Goal: Information Seeking & Learning: Learn about a topic

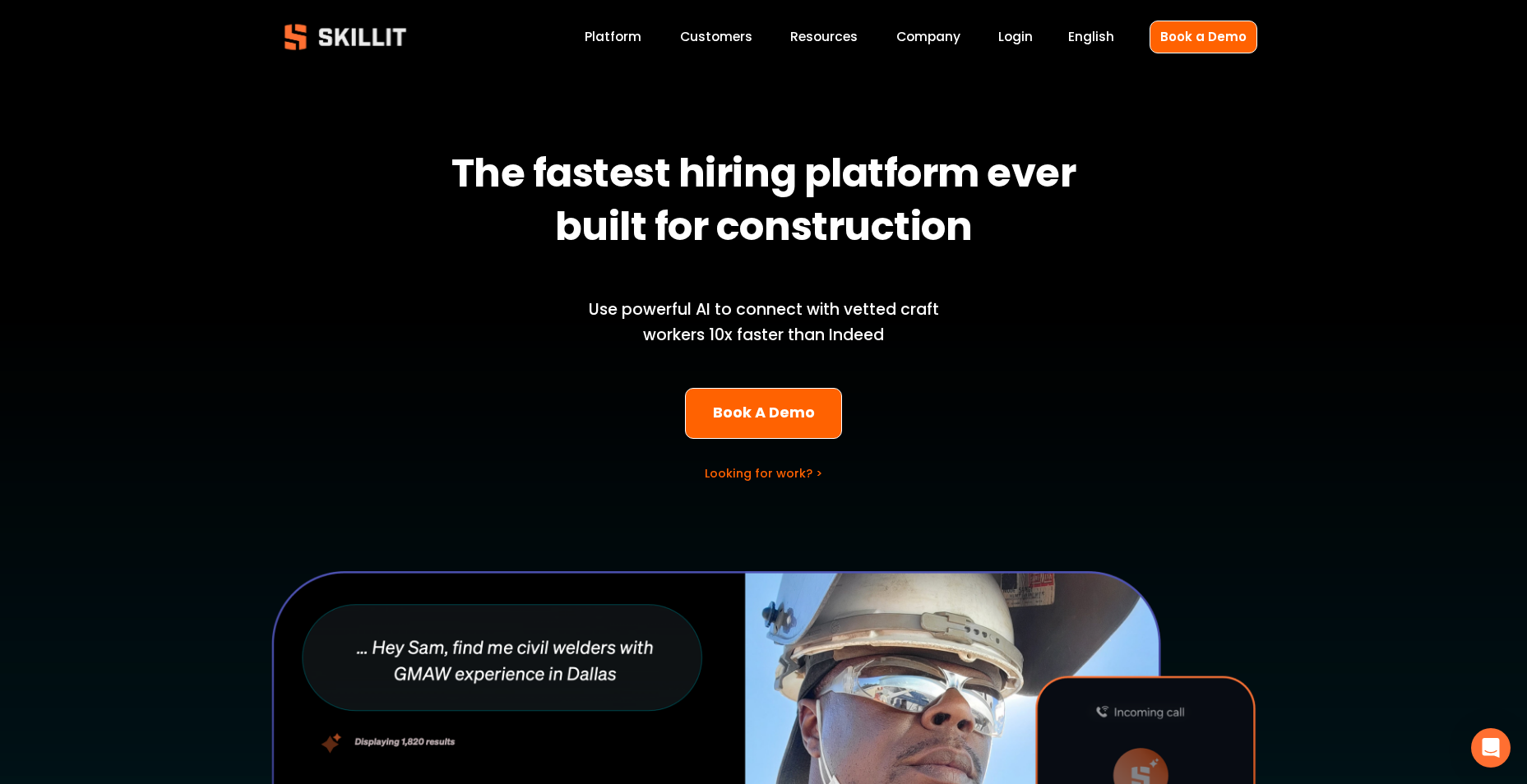
click at [613, 35] on link "Platform" at bounding box center [612, 37] width 57 height 22
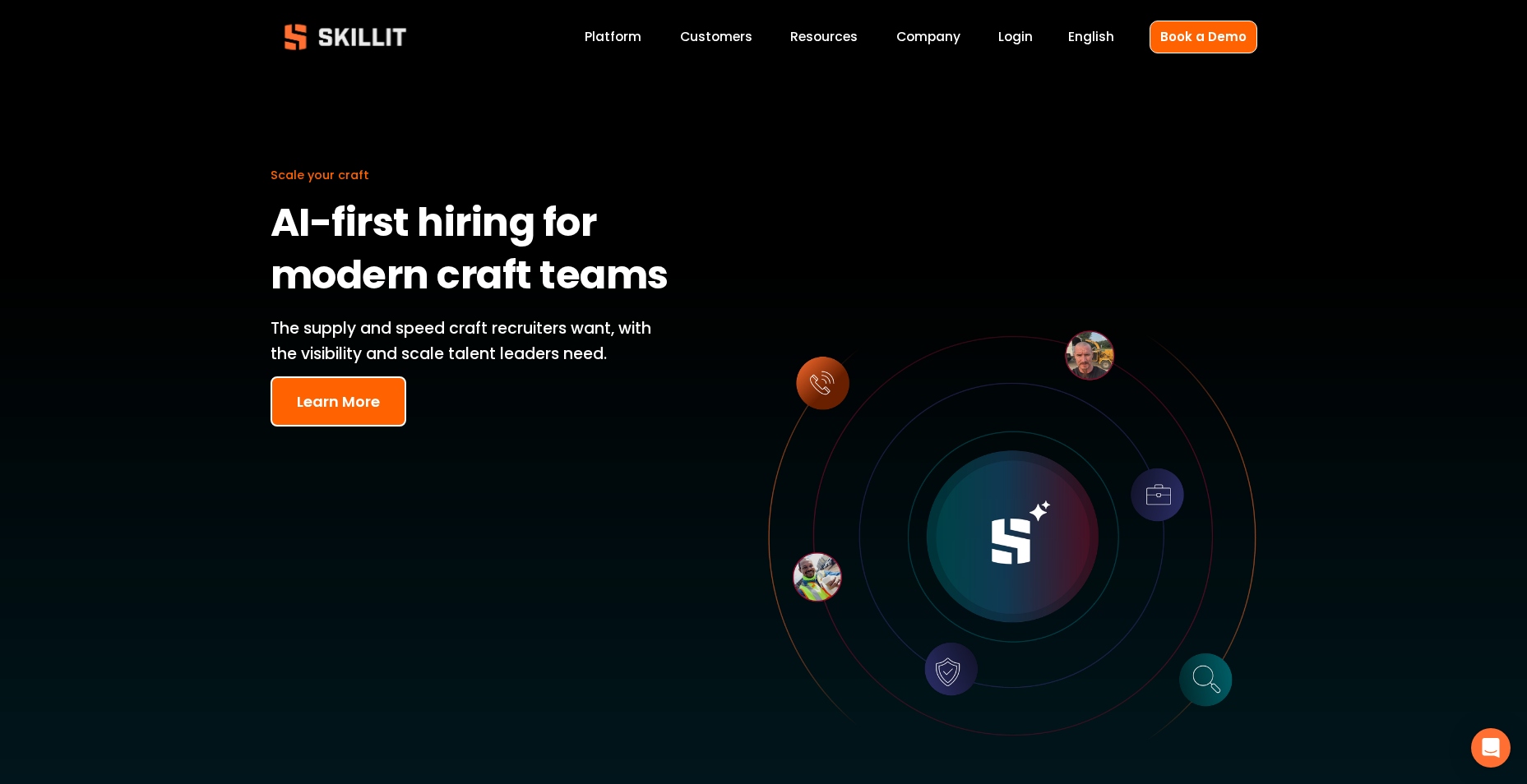
click at [356, 406] on button "Learn More" at bounding box center [338, 401] width 136 height 50
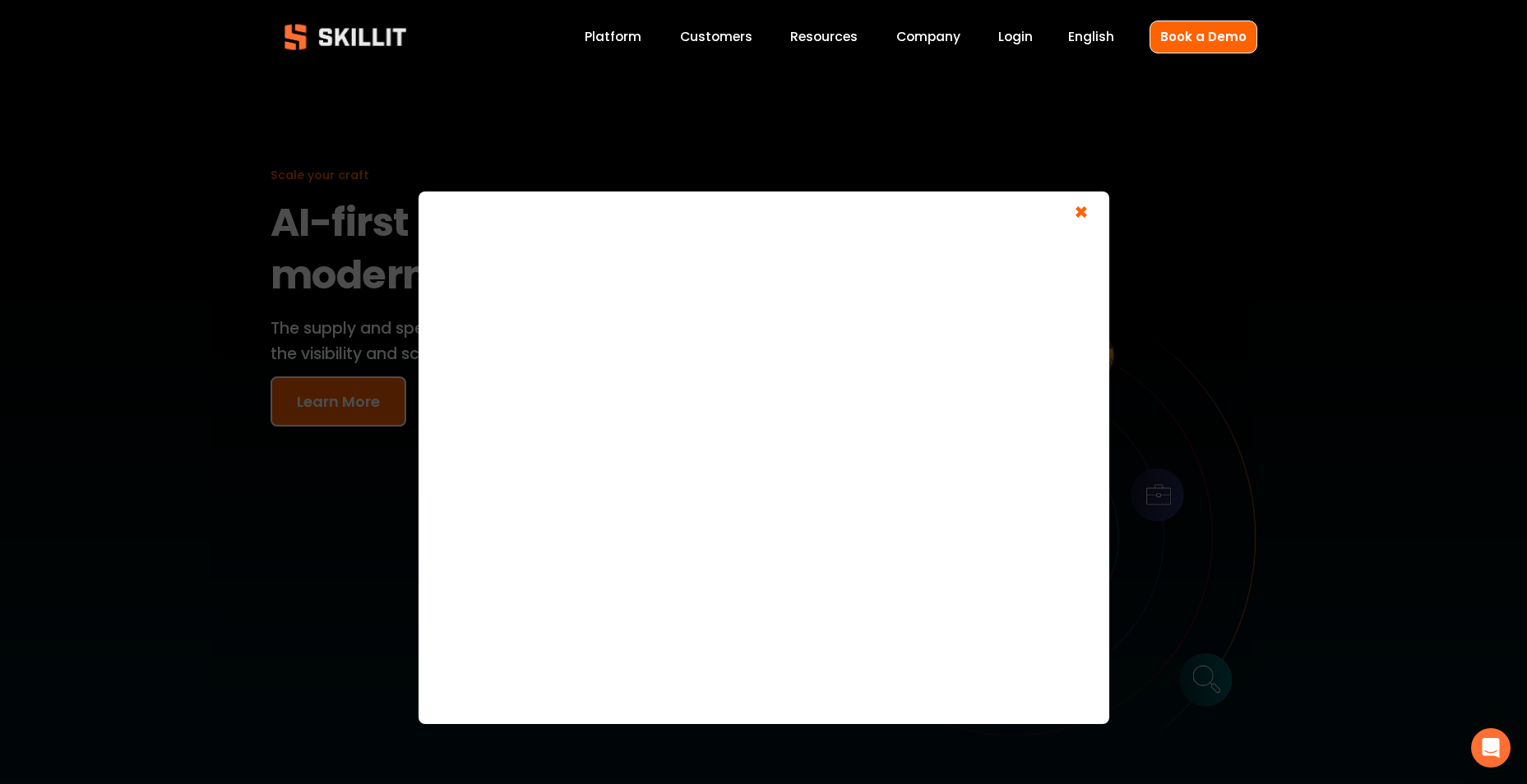
click at [1074, 209] on span "×" at bounding box center [1081, 215] width 32 height 31
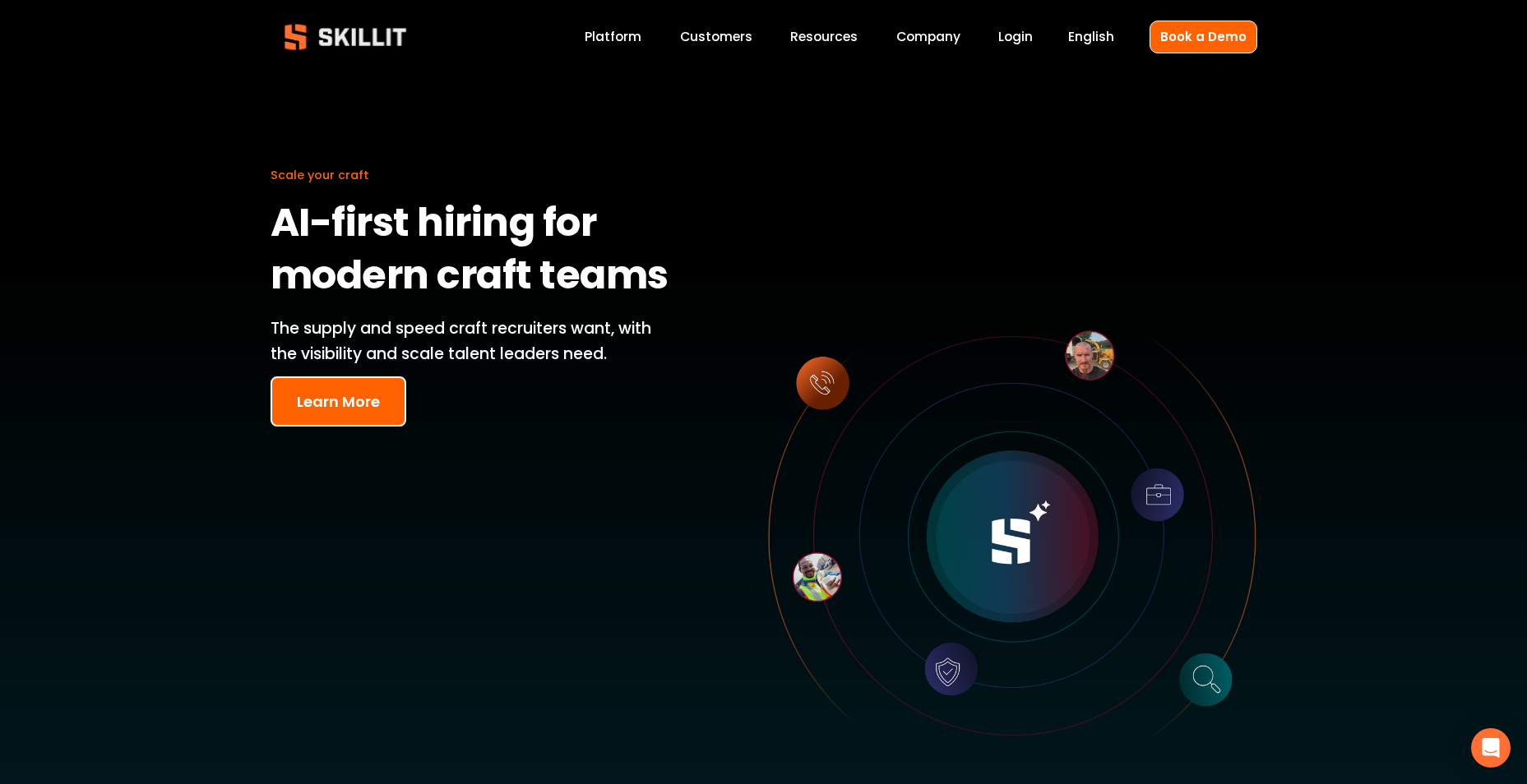
click at [0, 0] on span "Pricing" at bounding box center [0, 0] width 0 height 0
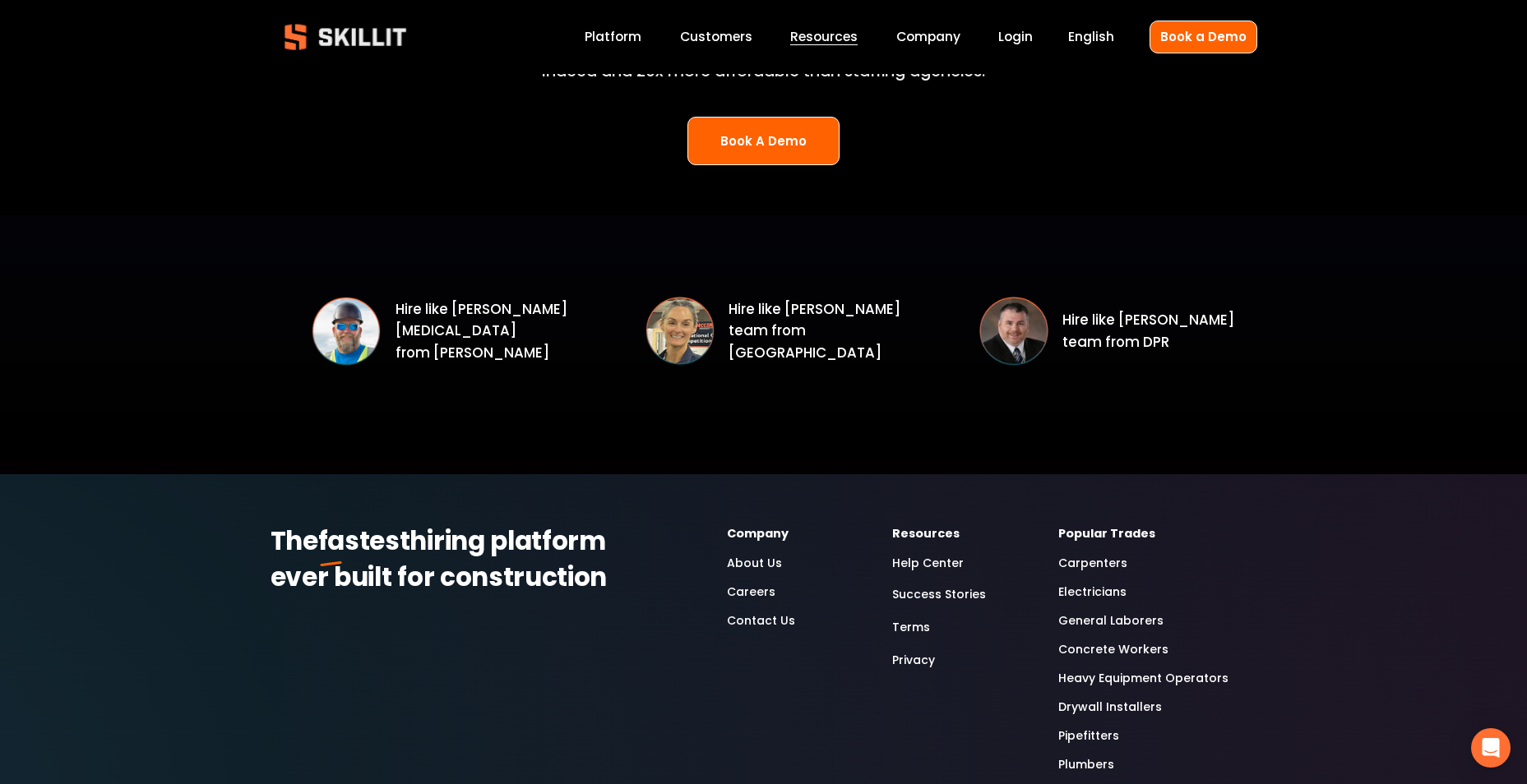
scroll to position [2466, 0]
